Goal: Check status

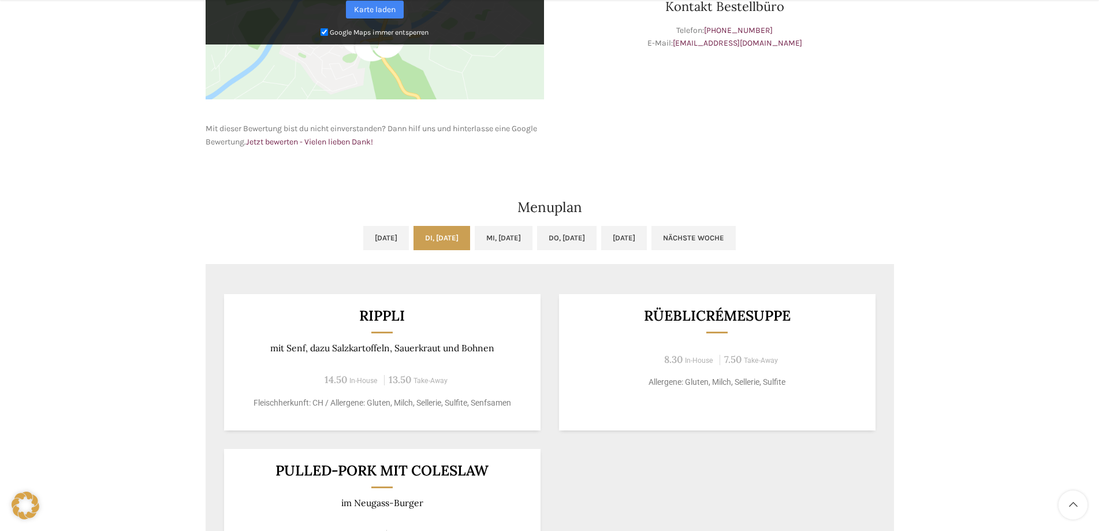
scroll to position [635, 0]
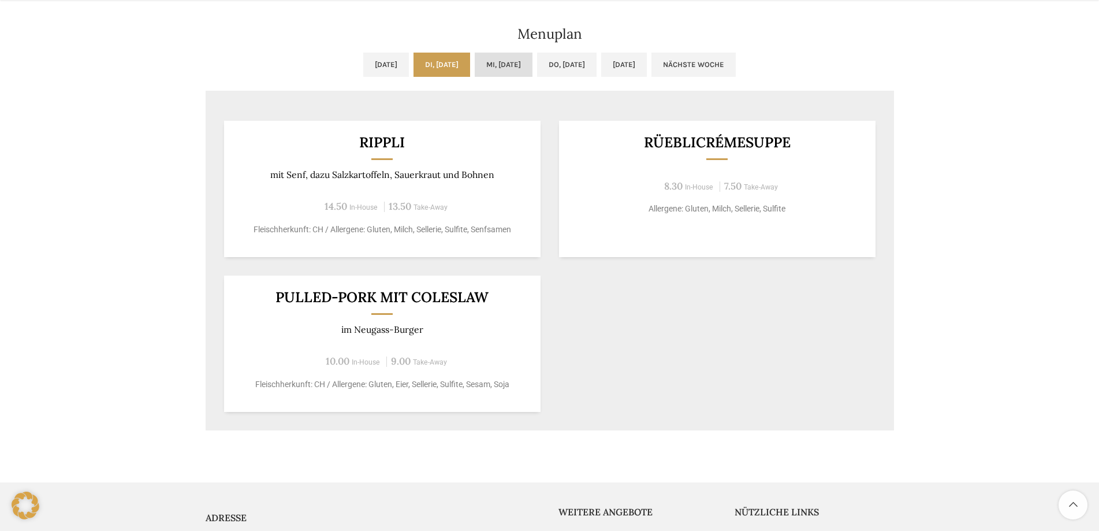
click at [491, 62] on link "Mi, [DATE]" at bounding box center [504, 65] width 58 height 24
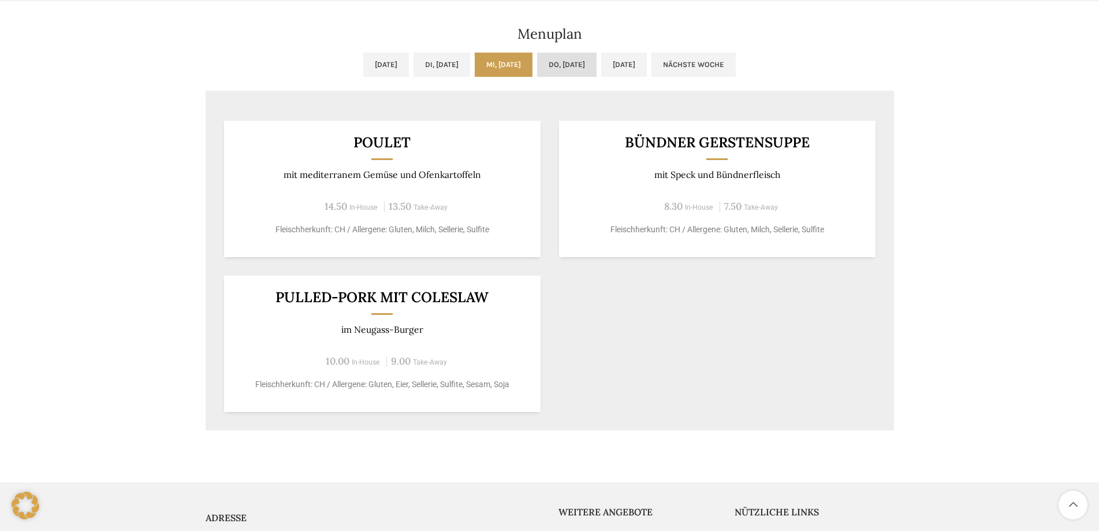
click at [589, 59] on link "Do, [DATE]" at bounding box center [566, 65] width 59 height 24
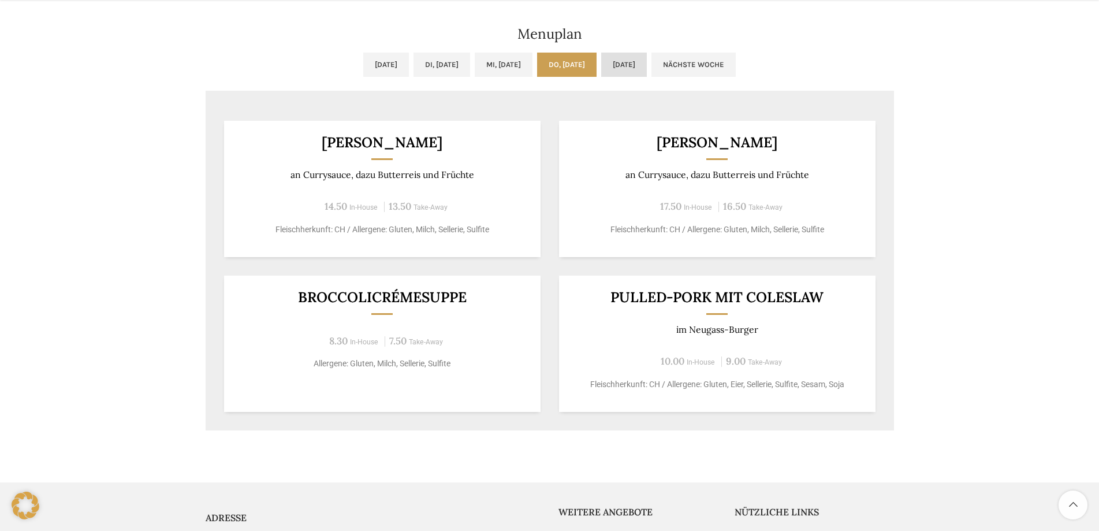
click at [647, 68] on link "[DATE]" at bounding box center [624, 65] width 46 height 24
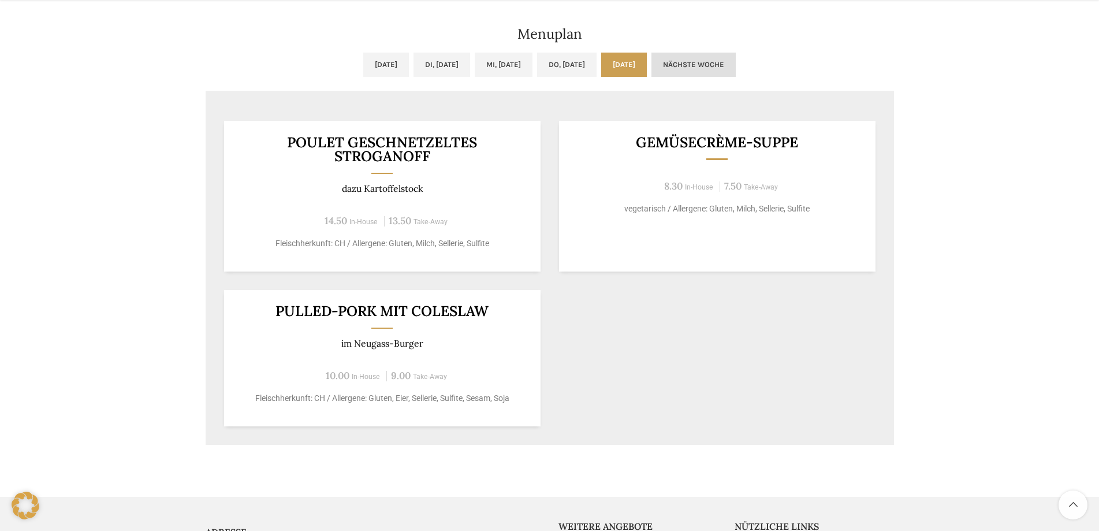
click at [736, 71] on link "Nächste Woche" at bounding box center [694, 65] width 84 height 24
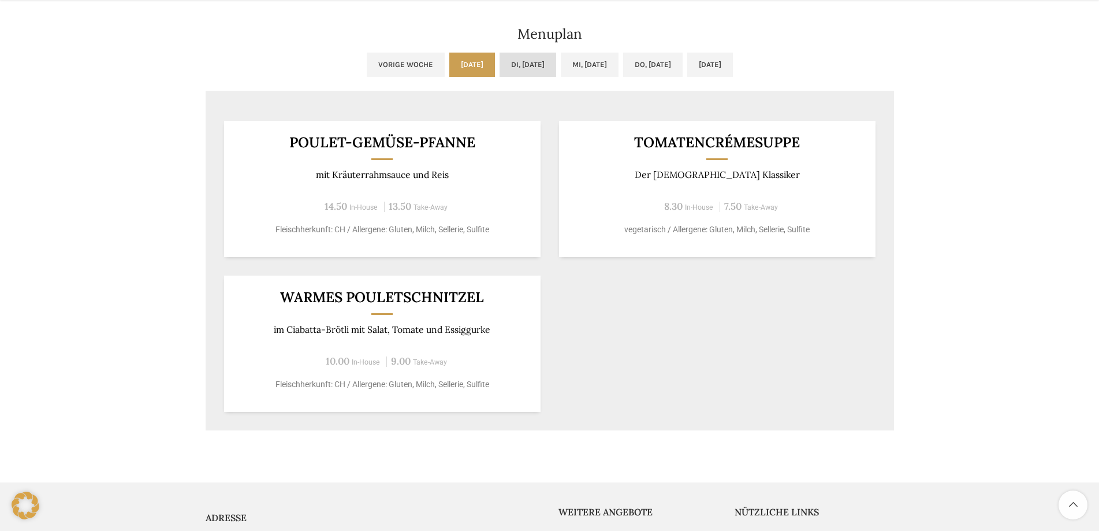
click at [524, 68] on link "Di, [DATE]" at bounding box center [528, 65] width 57 height 24
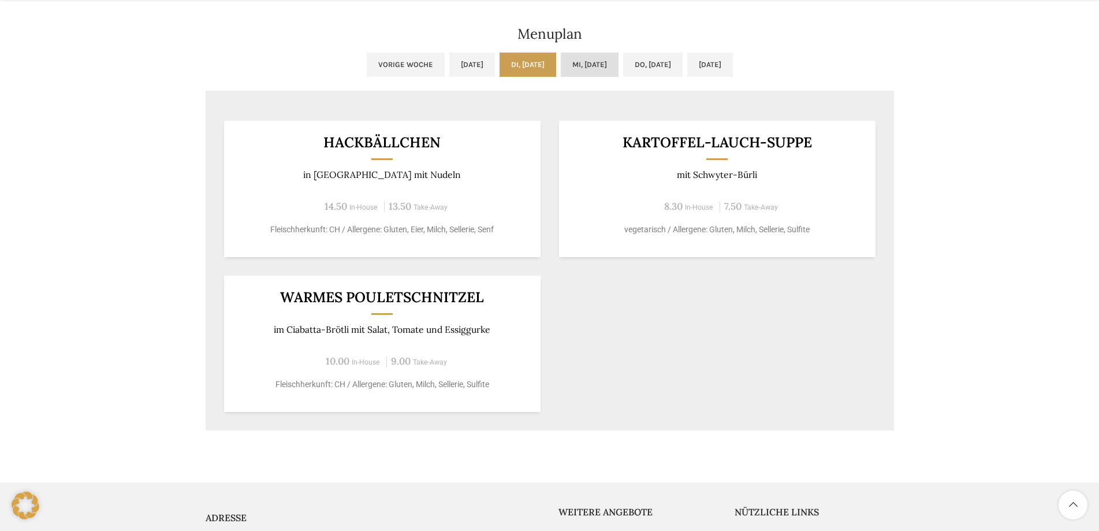
click at [593, 68] on link "Mi, [DATE]" at bounding box center [590, 65] width 58 height 24
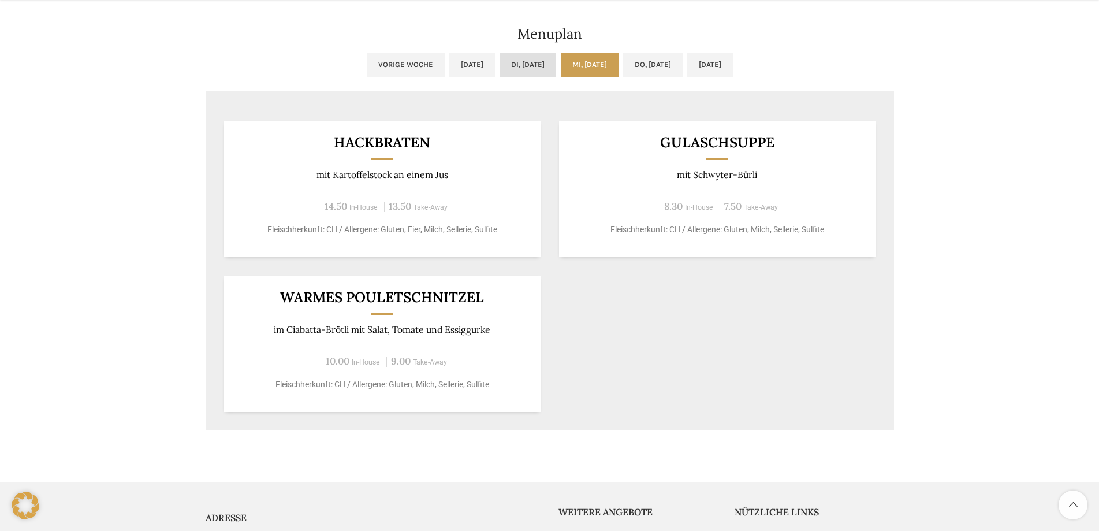
click at [518, 72] on link "Di, [DATE]" at bounding box center [528, 65] width 57 height 24
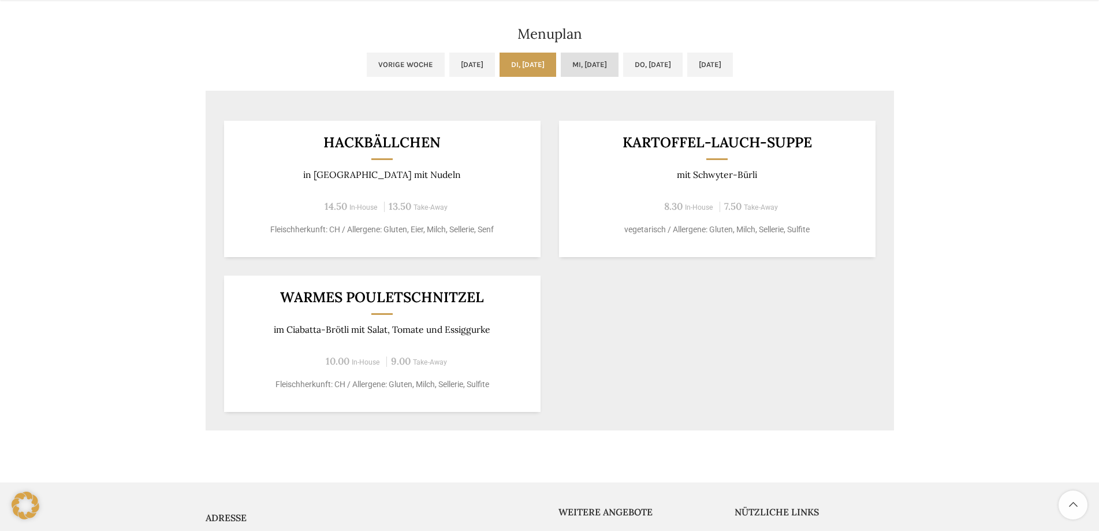
click at [599, 71] on link "Mi, [DATE]" at bounding box center [590, 65] width 58 height 24
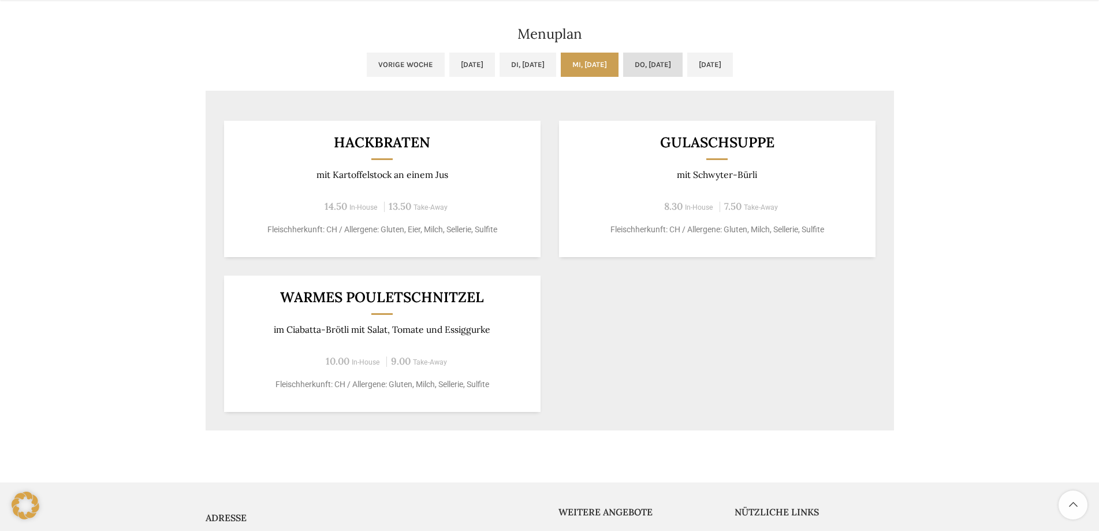
drag, startPoint x: 599, startPoint y: 71, endPoint x: 660, endPoint y: 68, distance: 60.7
click at [660, 68] on link "Do, [DATE]" at bounding box center [652, 65] width 59 height 24
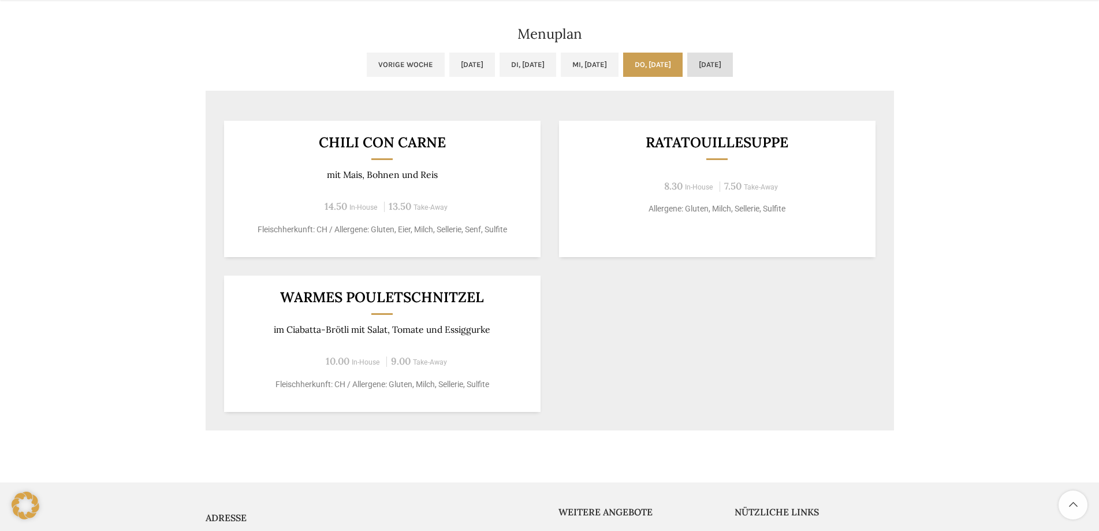
click at [730, 63] on link "[DATE]" at bounding box center [710, 65] width 46 height 24
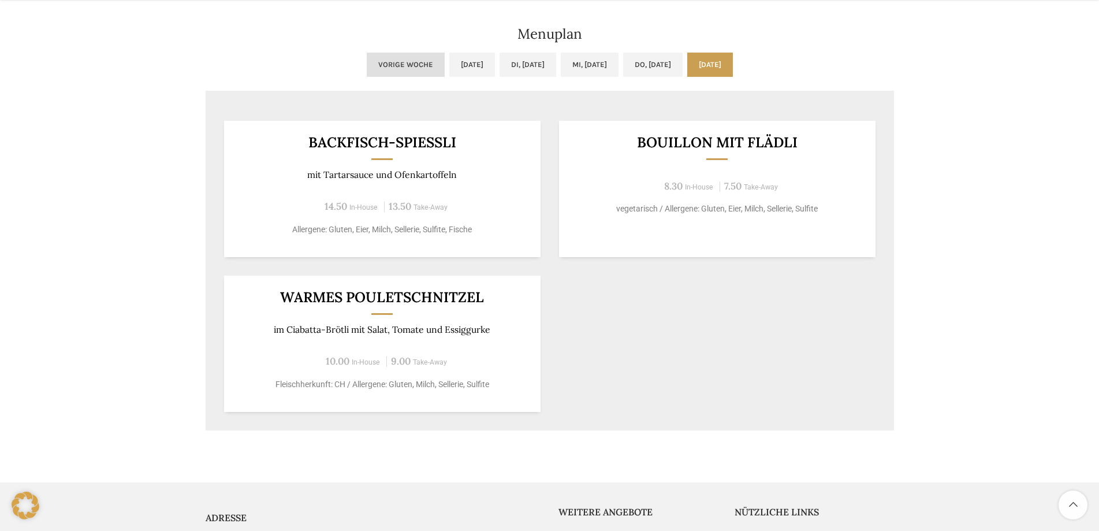
click at [367, 61] on link "Vorige Woche" at bounding box center [406, 65] width 78 height 24
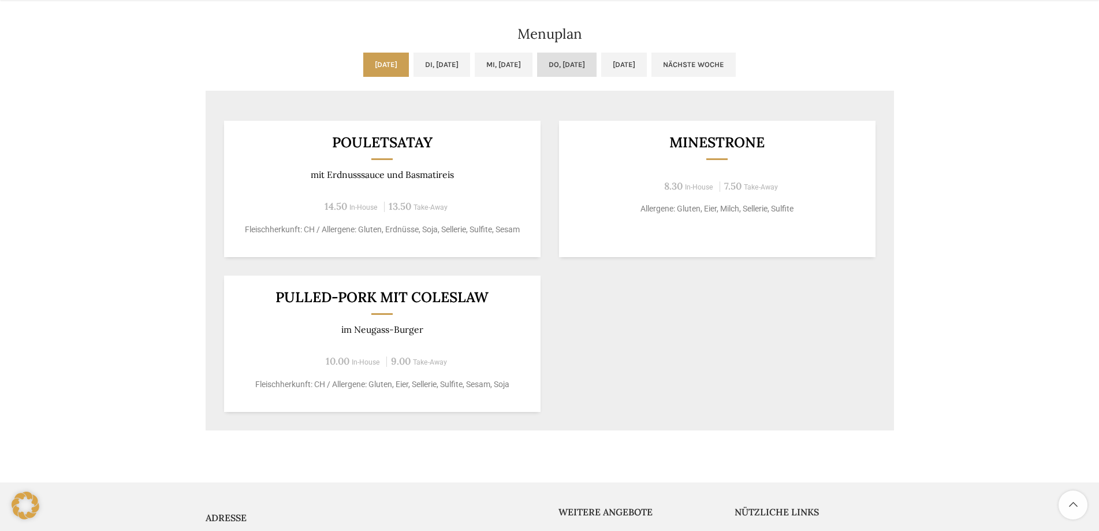
click at [582, 66] on link "Do, [DATE]" at bounding box center [566, 65] width 59 height 24
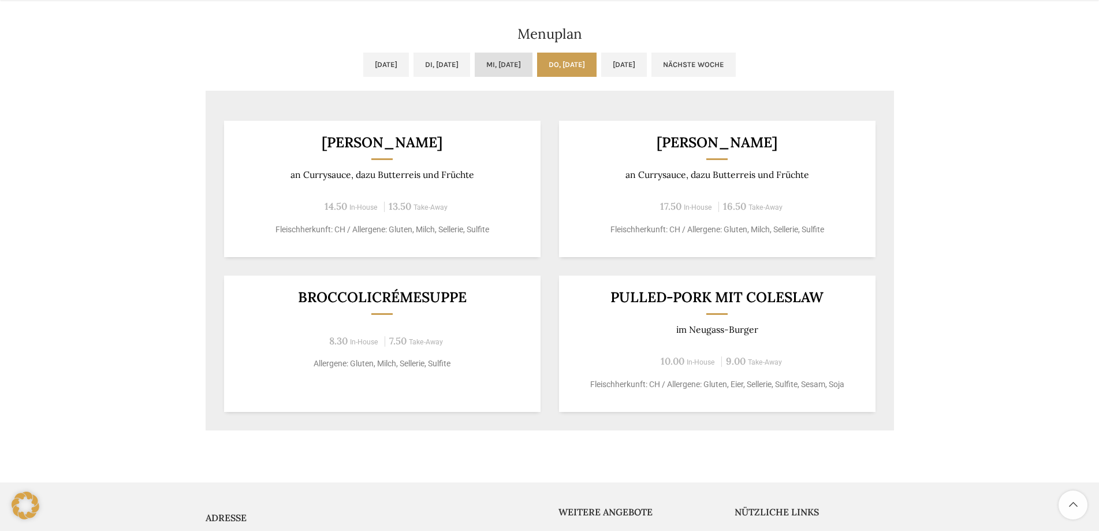
click at [526, 61] on link "Mi, [DATE]" at bounding box center [504, 65] width 58 height 24
